Goal: Task Accomplishment & Management: Manage account settings

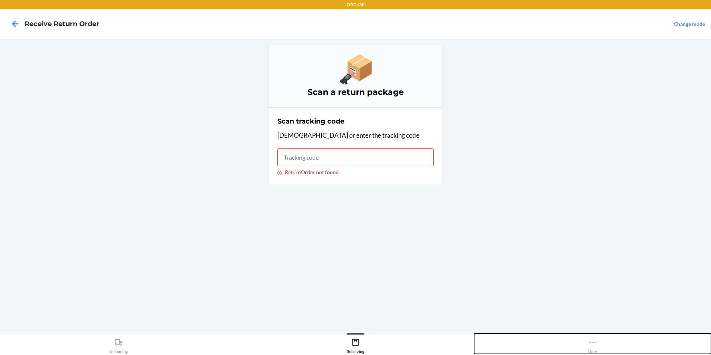
click at [596, 341] on icon at bounding box center [592, 342] width 8 height 8
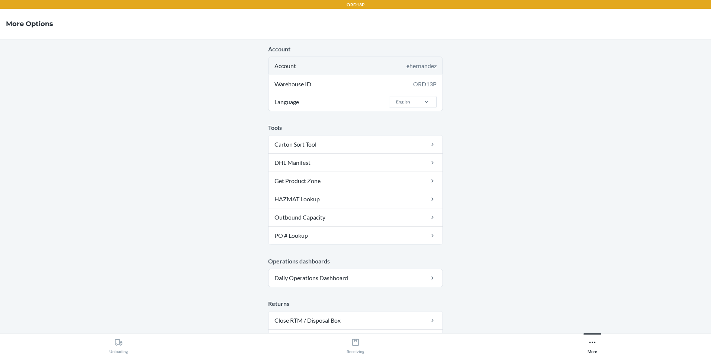
click at [412, 71] on div "Account ehernandez" at bounding box center [355, 66] width 174 height 18
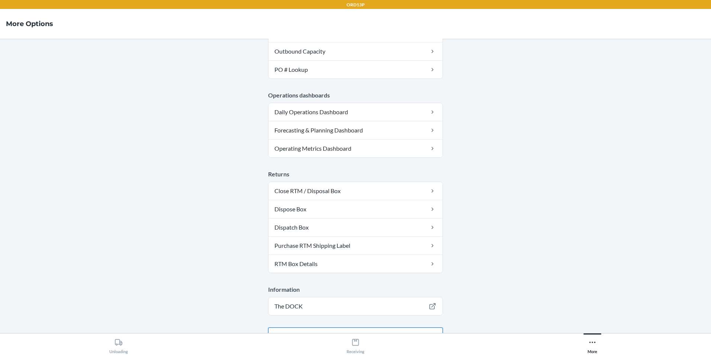
scroll to position [184, 0]
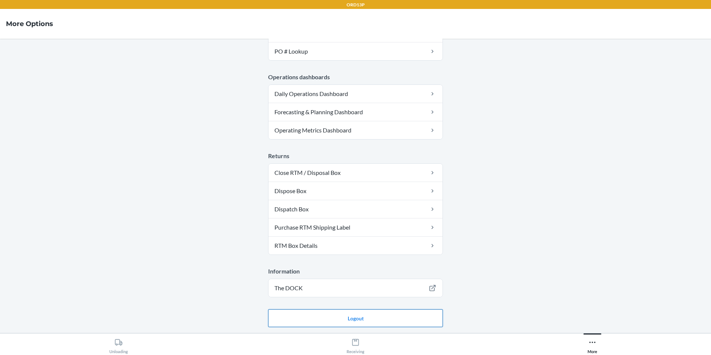
click at [369, 313] on button "Logout" at bounding box center [355, 318] width 175 height 18
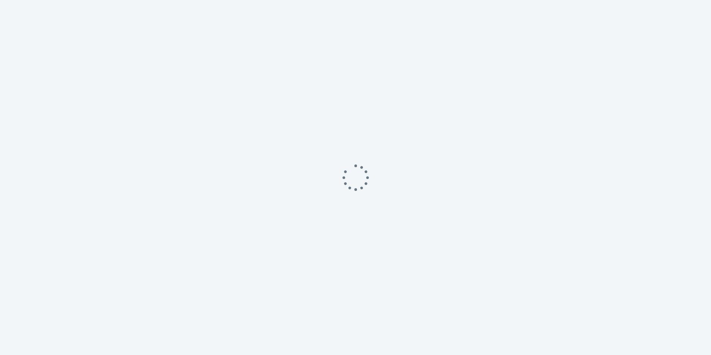
click at [367, 317] on div at bounding box center [355, 177] width 711 height 355
